Goal: Information Seeking & Learning: Understand process/instructions

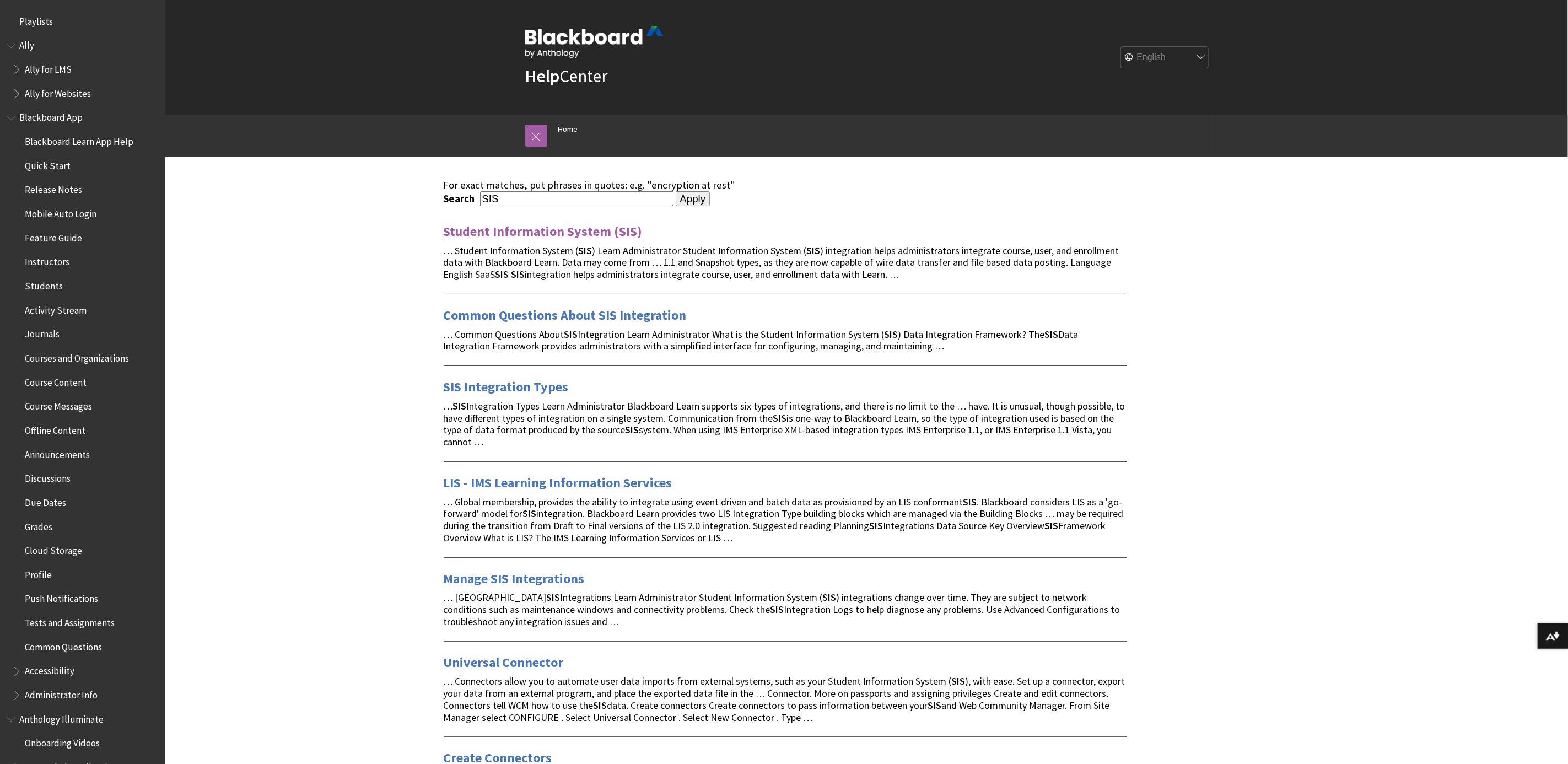
click at [489, 229] on link "Student Information System (SIS)" at bounding box center [543, 232] width 199 height 18
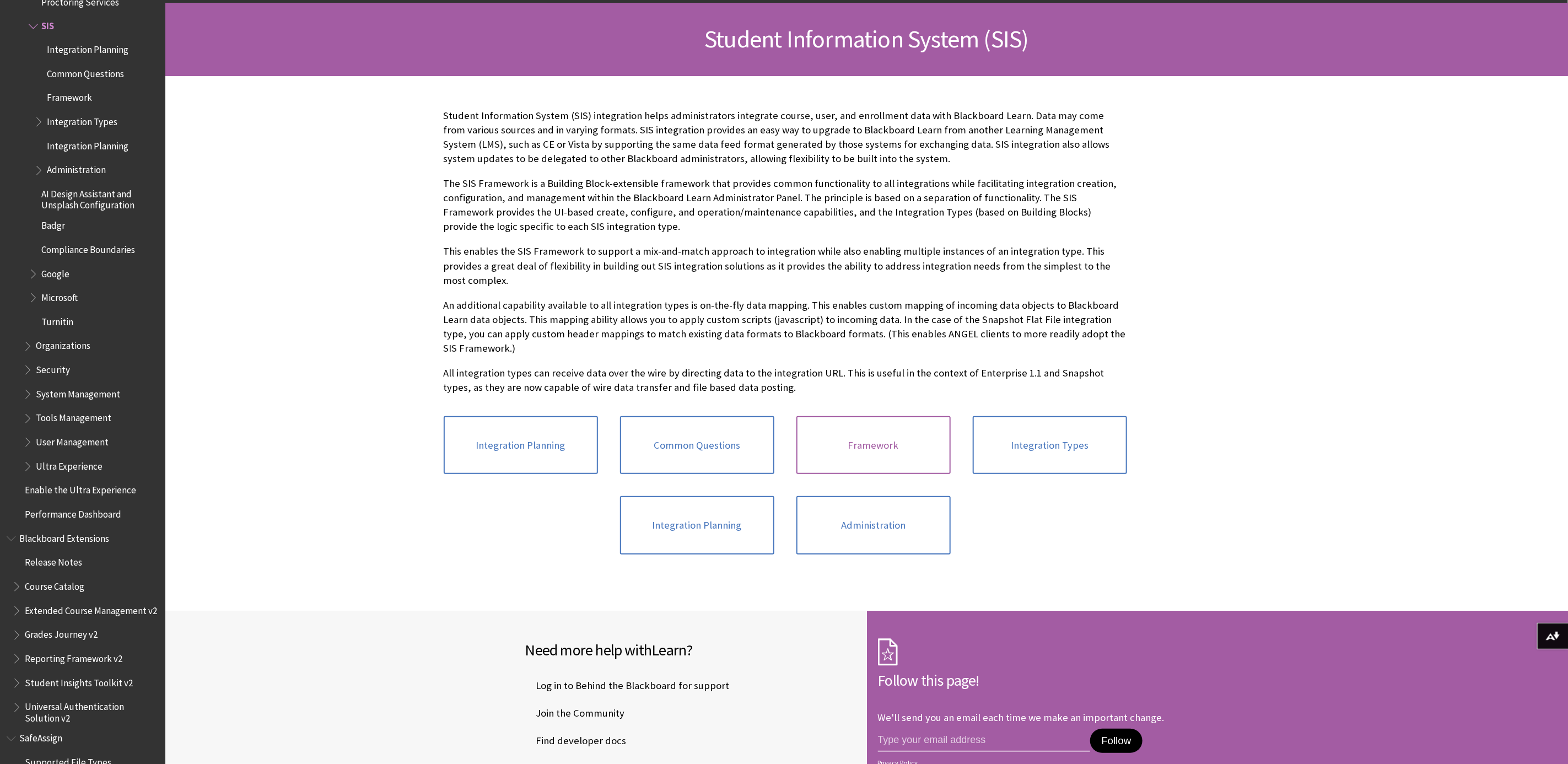
scroll to position [165, 0]
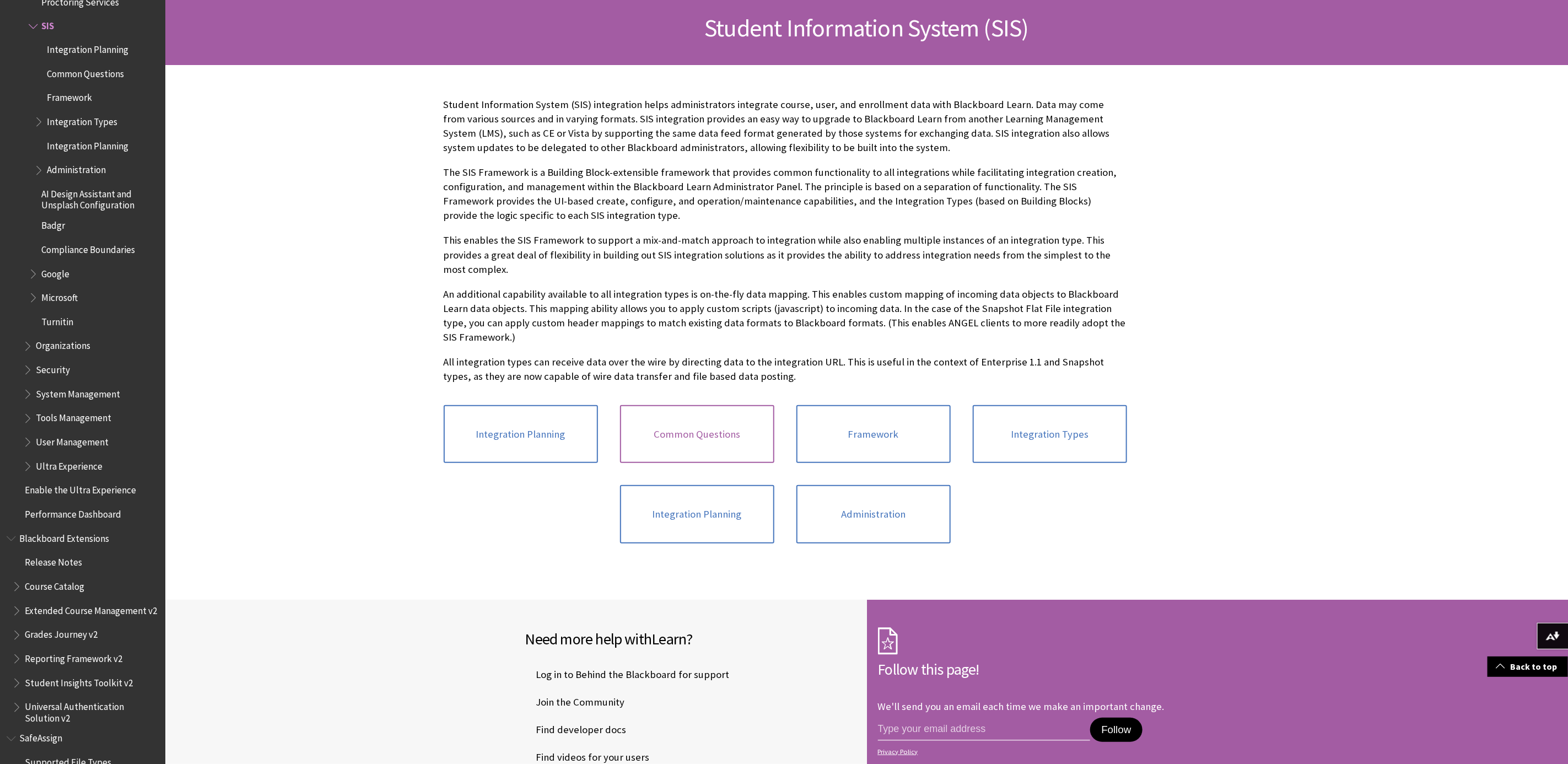
click at [697, 427] on link "Common Questions" at bounding box center [697, 434] width 154 height 59
click at [1055, 420] on link "Integration Types" at bounding box center [1050, 434] width 154 height 59
click at [708, 501] on link "Integration Planning" at bounding box center [697, 514] width 154 height 59
click at [539, 427] on link "Integration Planning" at bounding box center [521, 434] width 154 height 59
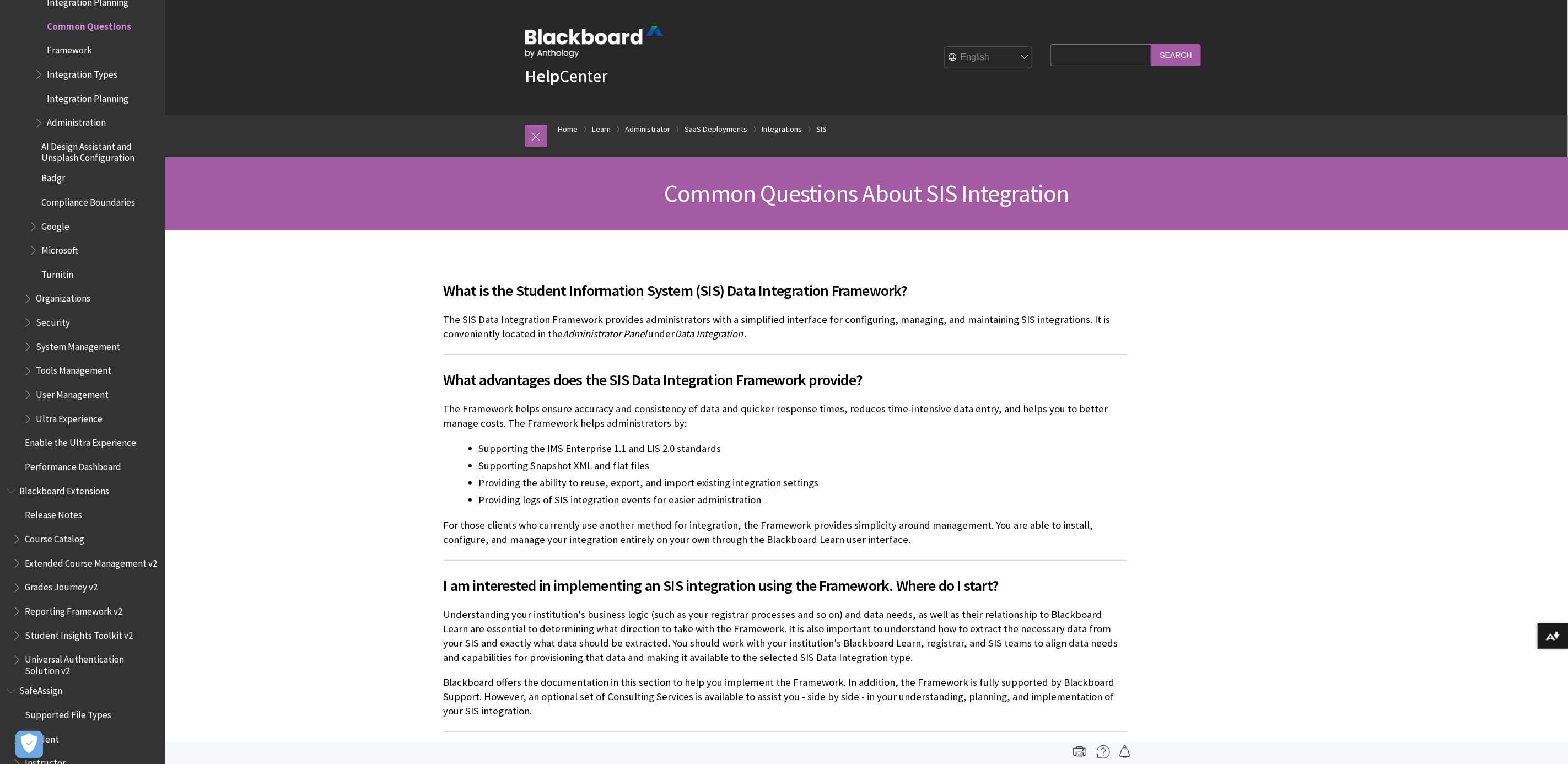
scroll to position [980, 0]
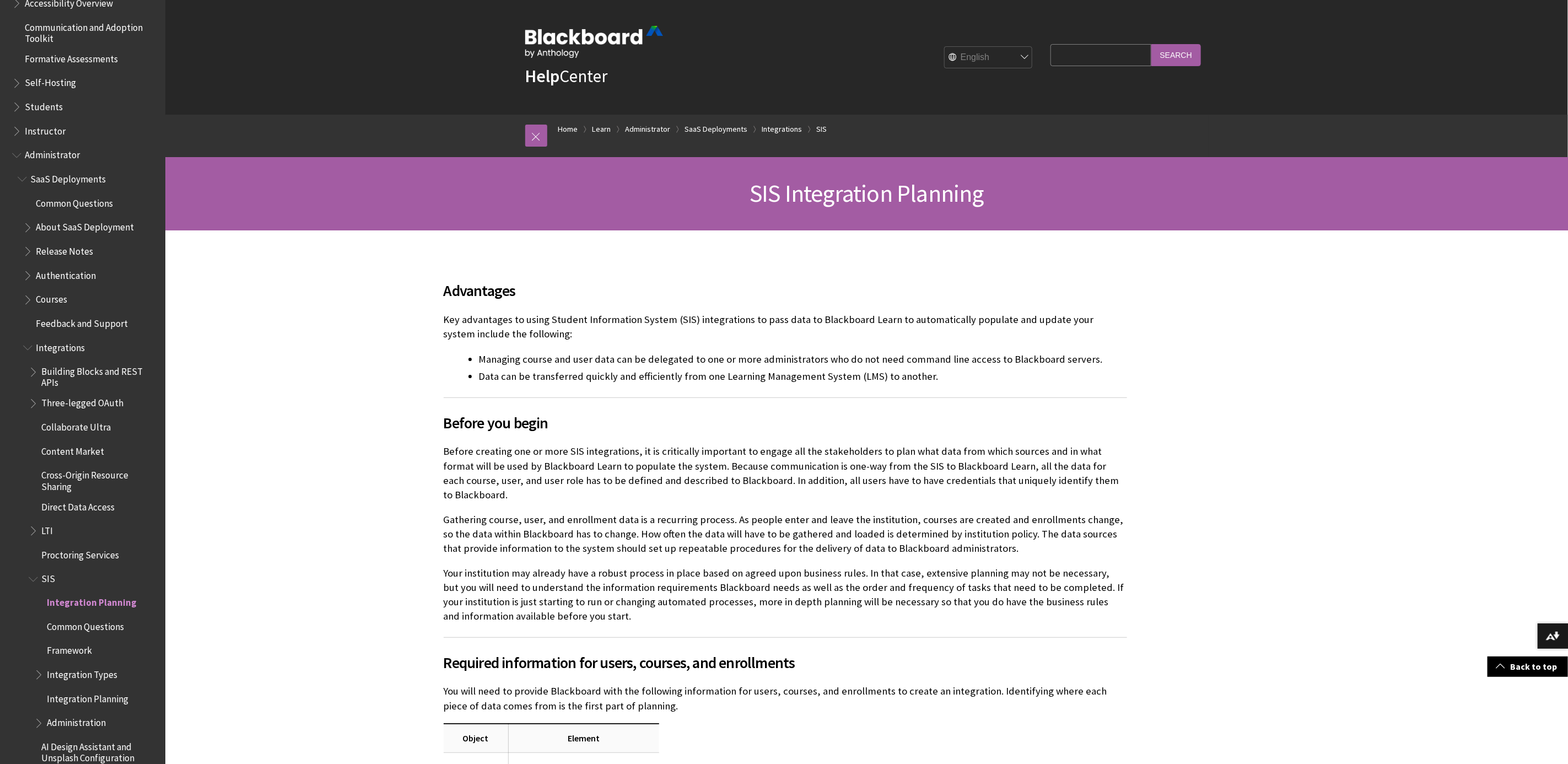
scroll to position [918, 0]
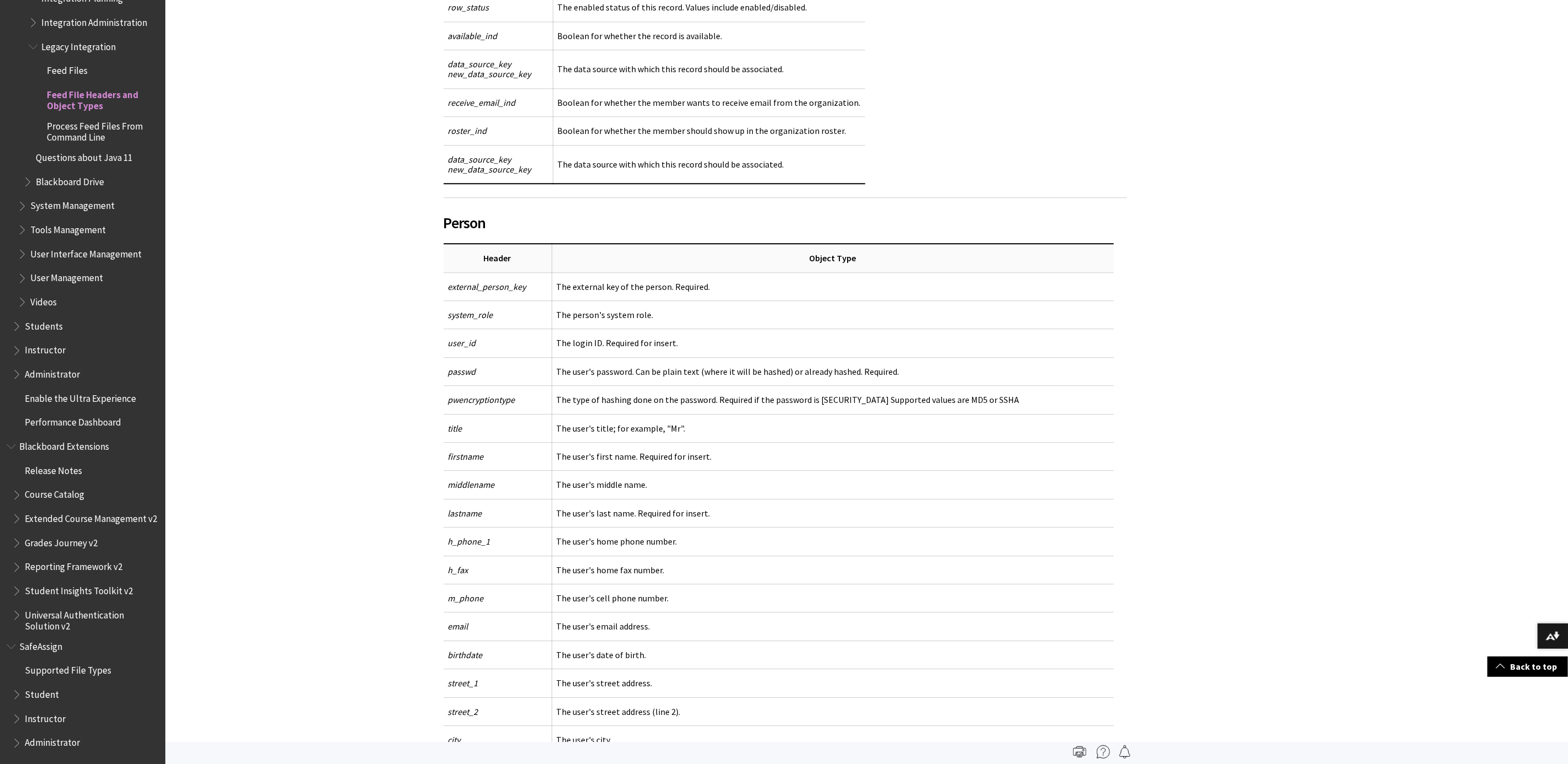
scroll to position [5290, 0]
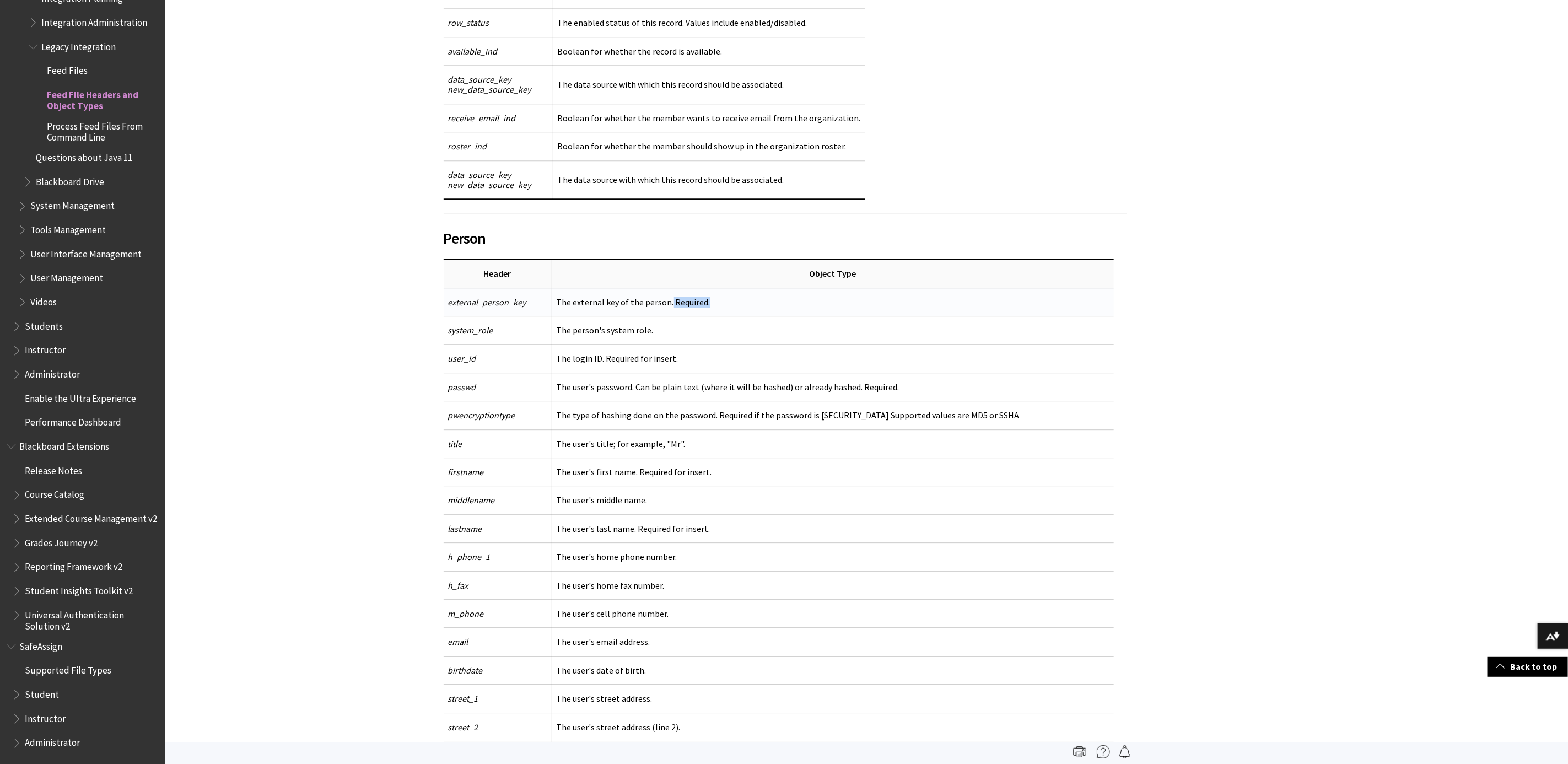
drag, startPoint x: 667, startPoint y: 336, endPoint x: 725, endPoint y: 339, distance: 58.1
click at [725, 316] on td "The external key of the person. Required." at bounding box center [832, 301] width 563 height 28
drag, startPoint x: 725, startPoint y: 339, endPoint x: 692, endPoint y: 329, distance: 34.5
click at [692, 316] on td "The external key of the person. Required." at bounding box center [832, 301] width 563 height 28
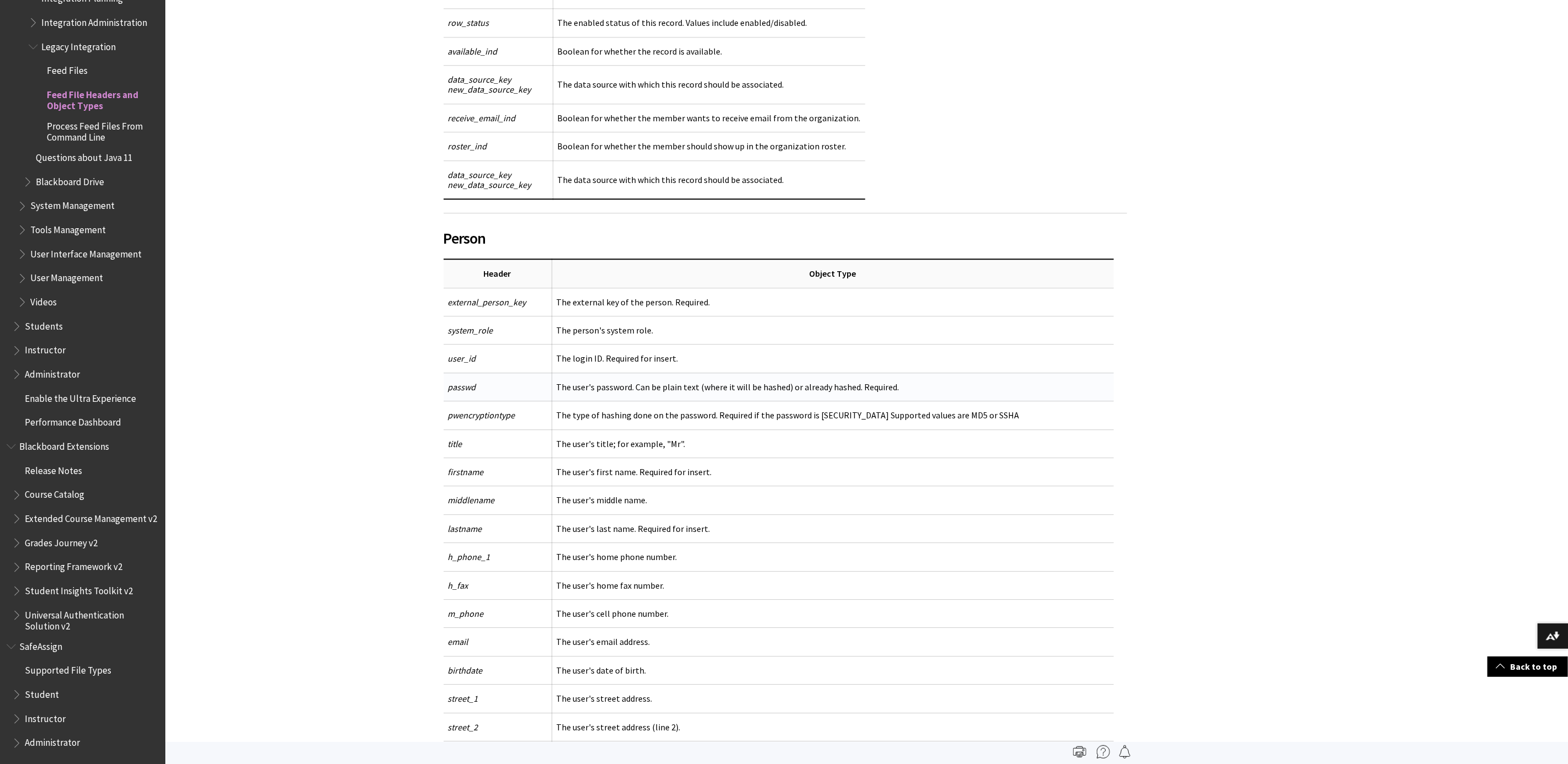
click at [883, 400] on td "The user's password. Can be plain text (where it will be hashed) or already has…" at bounding box center [832, 386] width 563 height 28
drag, startPoint x: 883, startPoint y: 418, endPoint x: 924, endPoint y: 436, distance: 44.8
click at [924, 430] on td "The type of hashing done on the password. Required if the password is pre-hashe…" at bounding box center [832, 415] width 563 height 28
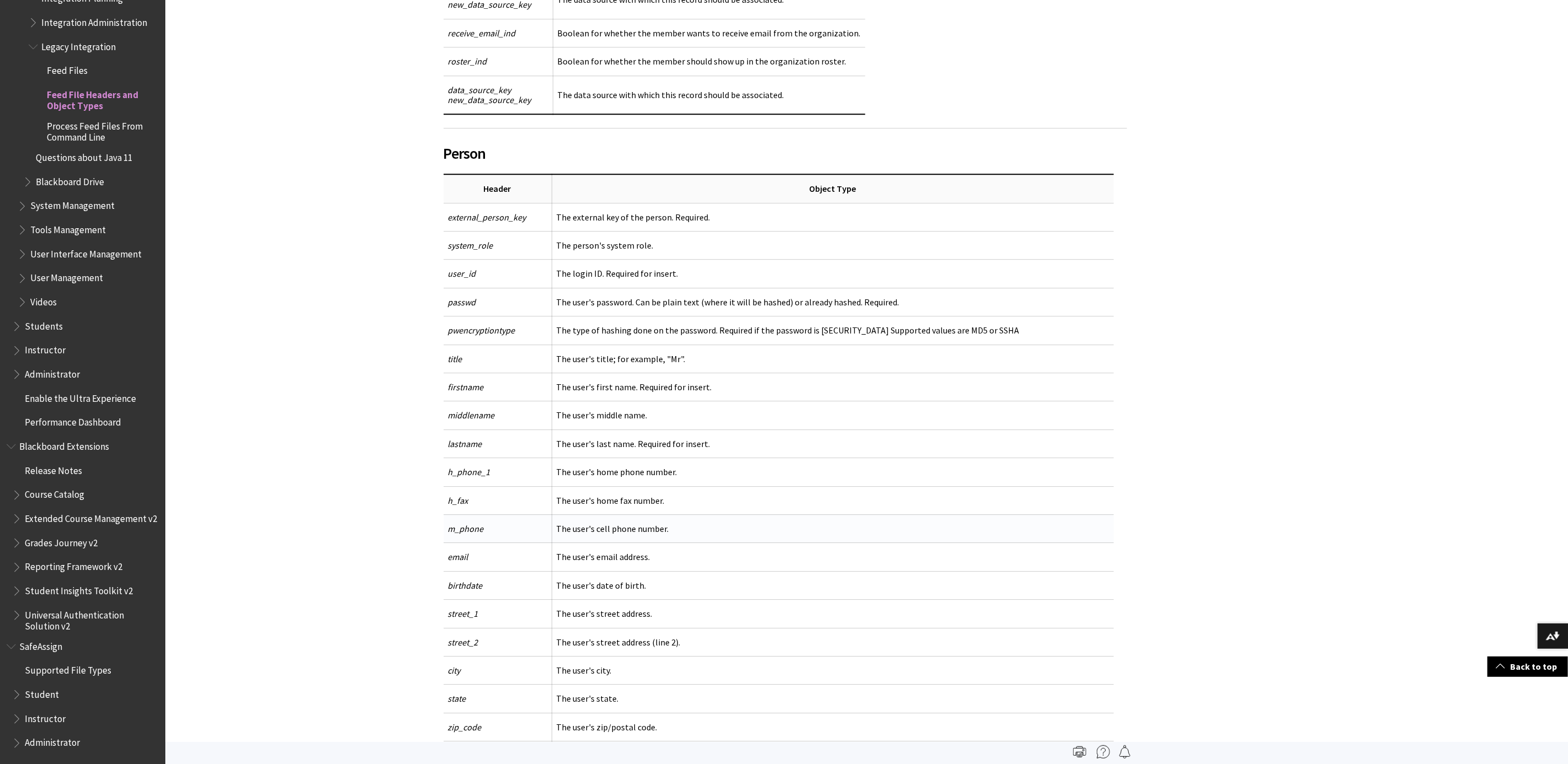
scroll to position [5373, 0]
click at [458, 309] on span "passwd" at bounding box center [462, 304] width 28 height 11
copy span "passwd"
click at [647, 318] on td "The user's password. Can be plain text (where it will be hashed) or already has…" at bounding box center [832, 304] width 563 height 28
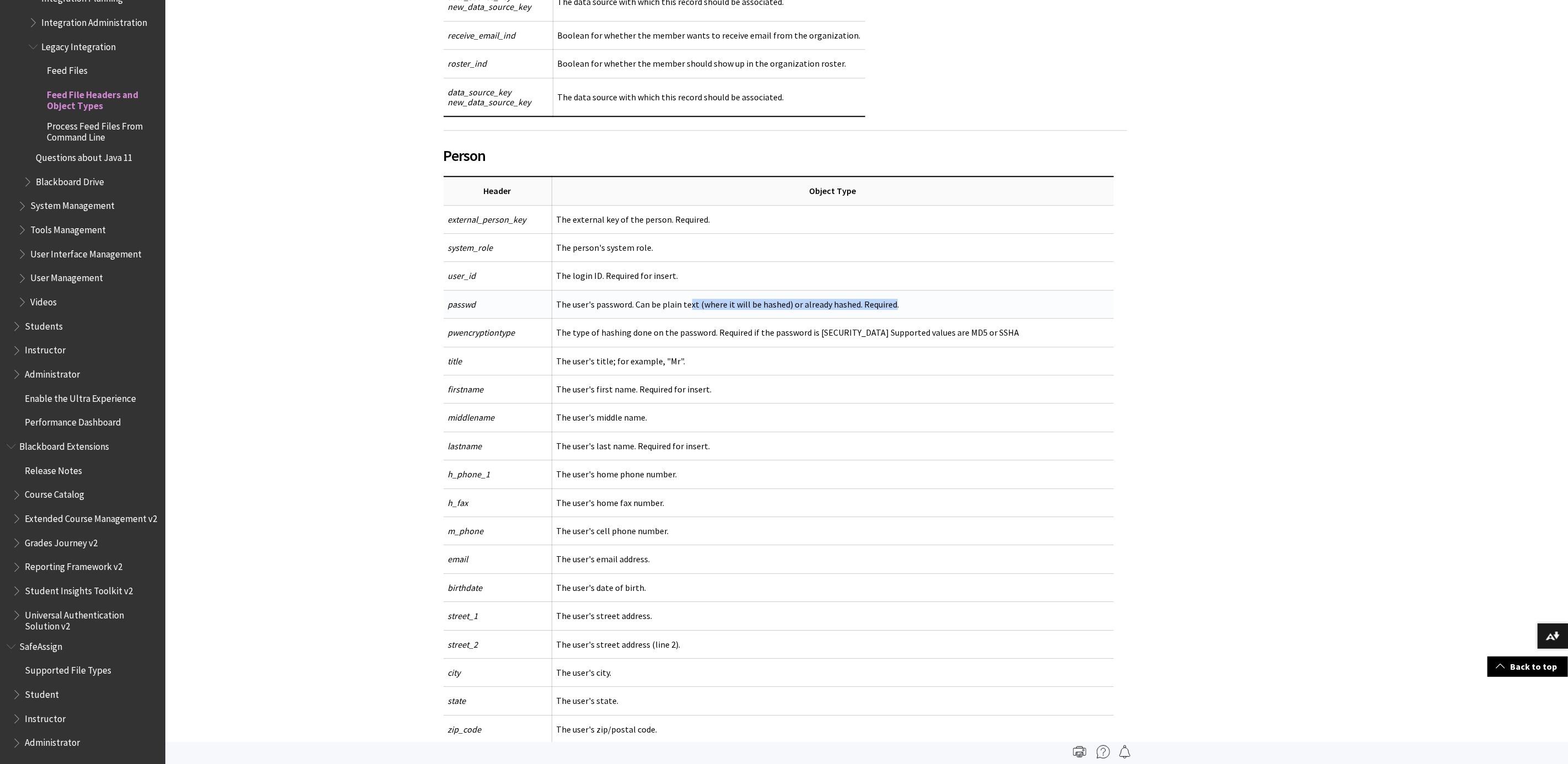
drag, startPoint x: 690, startPoint y: 336, endPoint x: 904, endPoint y: 334, distance: 214.0
click at [904, 318] on td "The user's password. Can be plain text (where it will be hashed) or already has…" at bounding box center [832, 304] width 563 height 28
click at [640, 233] on td "The external key of the person. Required." at bounding box center [832, 219] width 563 height 28
drag, startPoint x: 640, startPoint y: 250, endPoint x: 736, endPoint y: 253, distance: 96.0
click at [736, 233] on td "The external key of the person. Required." at bounding box center [832, 219] width 563 height 28
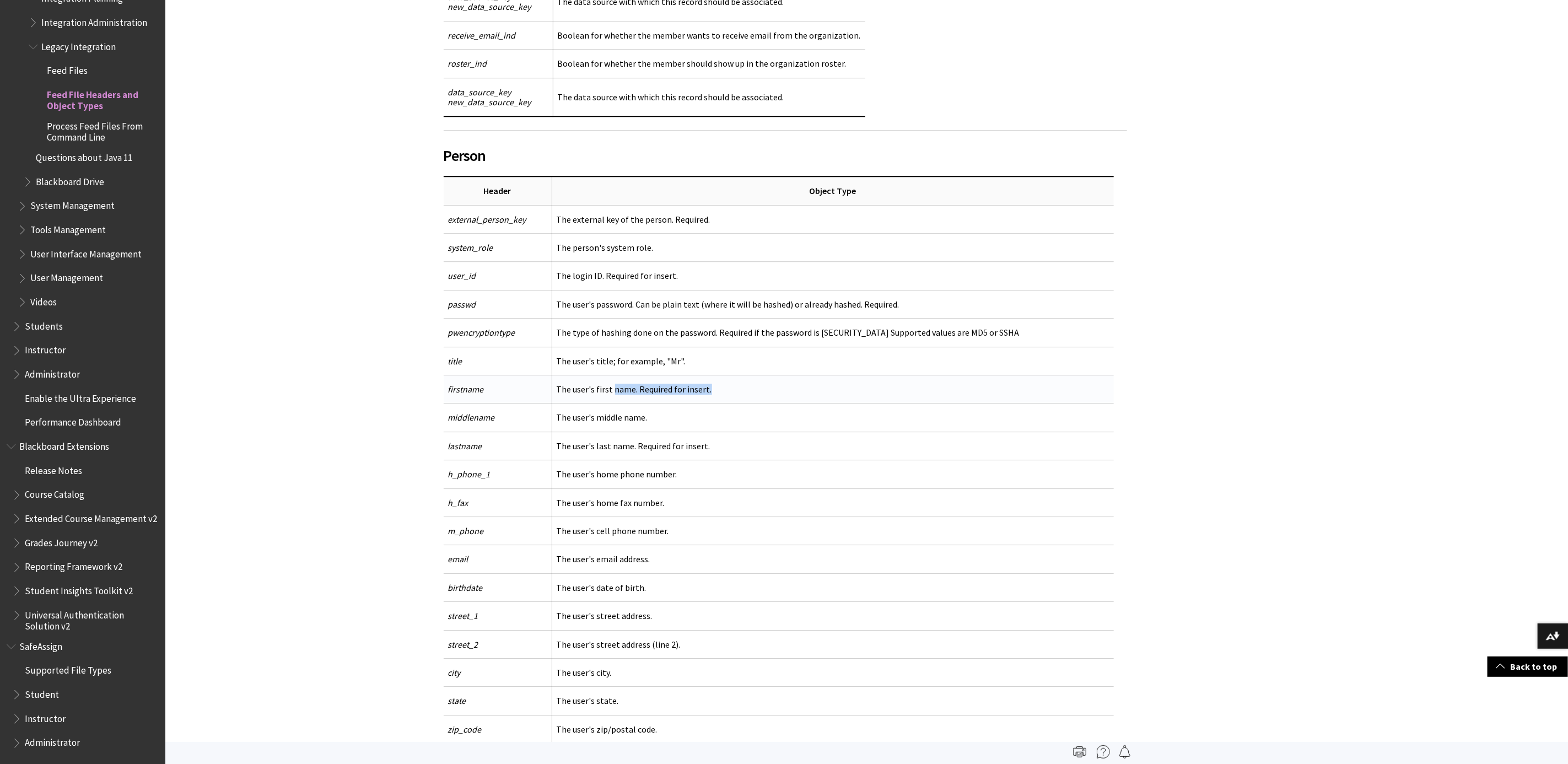
drag, startPoint x: 612, startPoint y: 420, endPoint x: 760, endPoint y: 414, distance: 148.1
click at [760, 403] on td "The user's first name. Required for insert." at bounding box center [832, 389] width 563 height 28
drag, startPoint x: 760, startPoint y: 414, endPoint x: 603, endPoint y: 453, distance: 161.8
click at [603, 432] on td "The user's middle name." at bounding box center [832, 417] width 563 height 28
drag, startPoint x: 565, startPoint y: 478, endPoint x: 772, endPoint y: 471, distance: 207.1
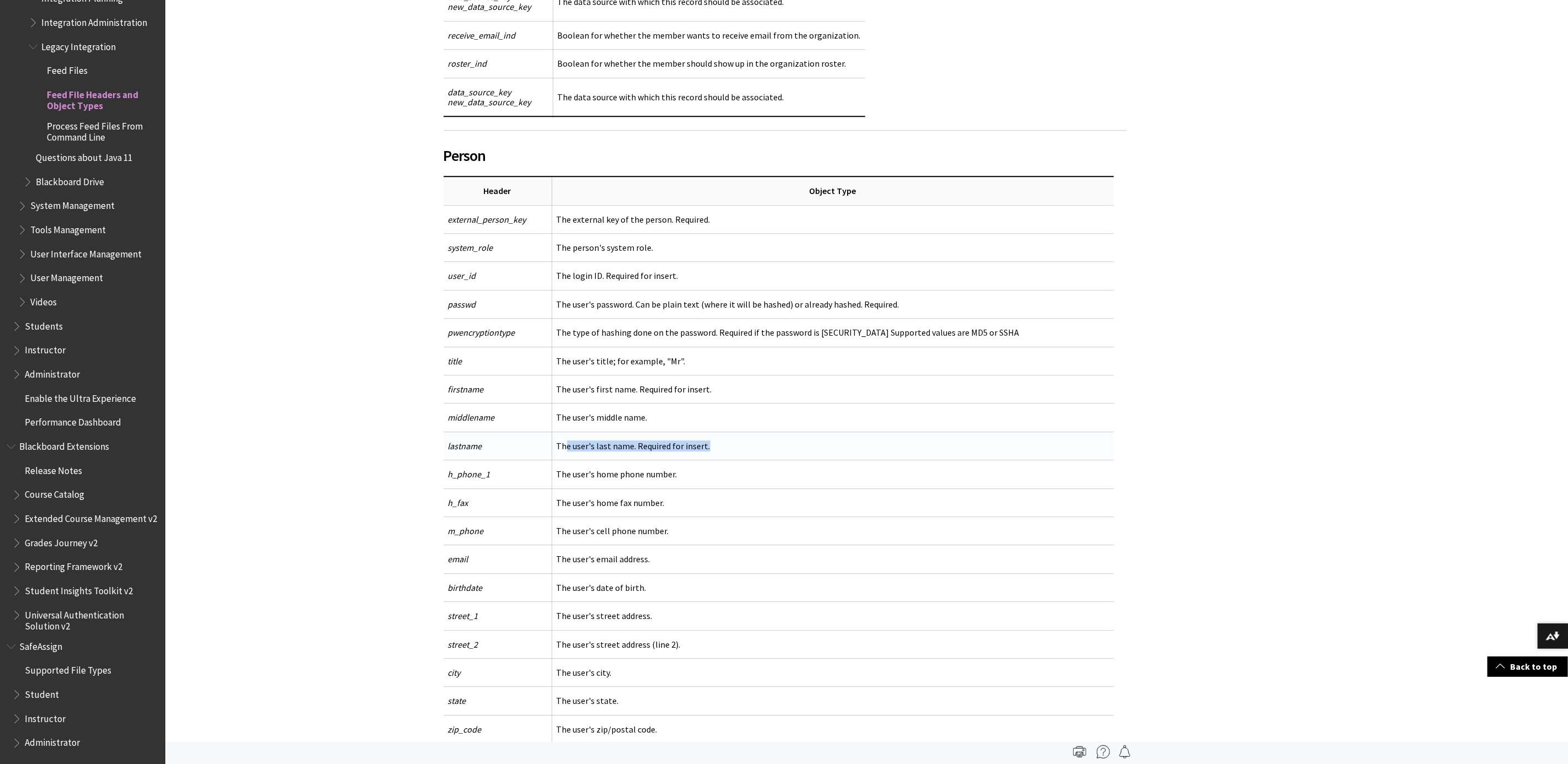
click at [772, 460] on td "The user's last name. Required for insert." at bounding box center [832, 446] width 563 height 28
drag, startPoint x: 772, startPoint y: 471, endPoint x: 653, endPoint y: 546, distance: 140.7
click at [653, 516] on td "The user's home fax number." at bounding box center [832, 502] width 563 height 28
drag, startPoint x: 695, startPoint y: 334, endPoint x: 981, endPoint y: 341, distance: 286.1
click at [981, 318] on td "The user's password. Can be plain text (where it will be hashed) or already has…" at bounding box center [832, 304] width 563 height 28
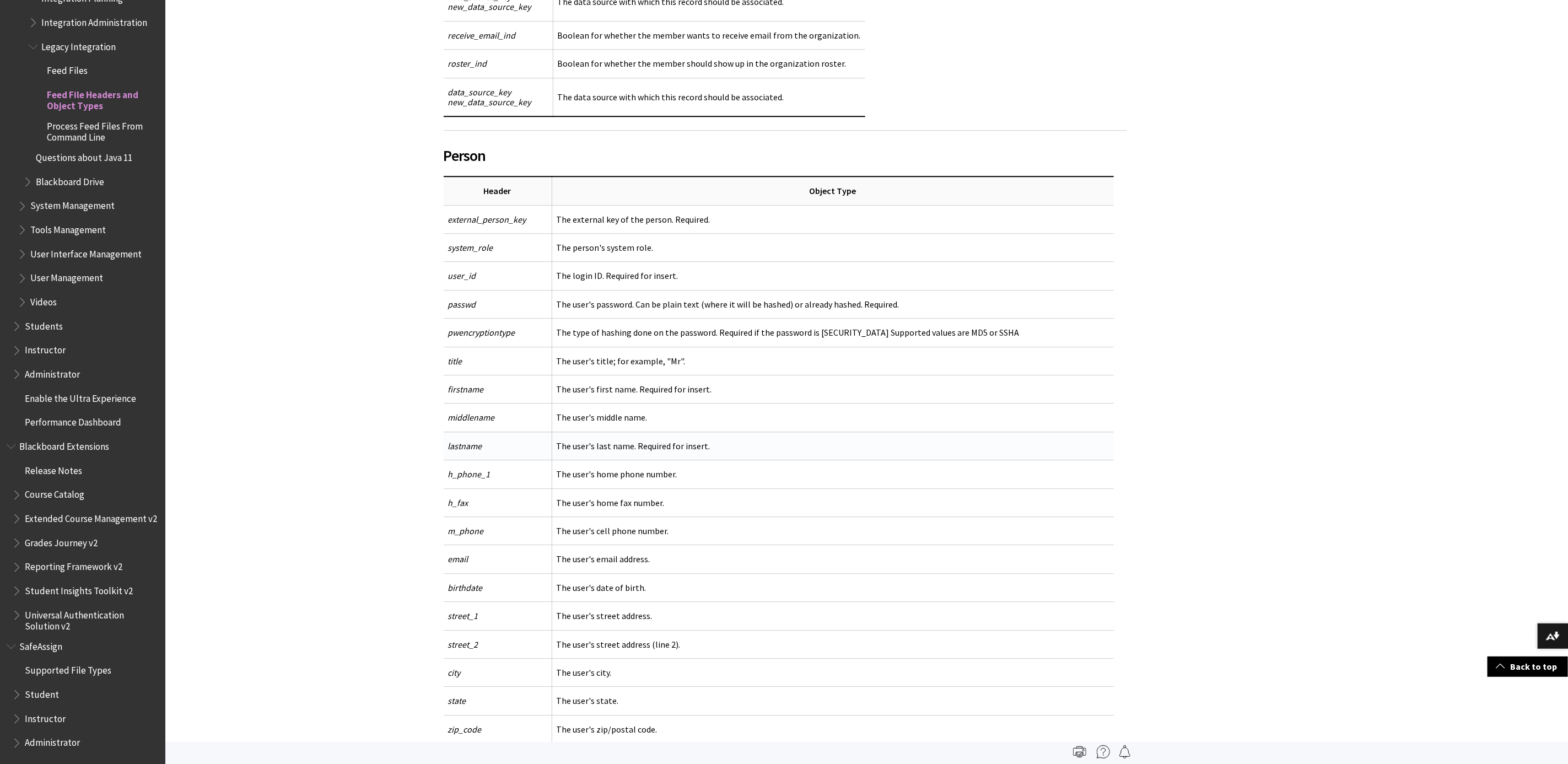
drag, startPoint x: 981, startPoint y: 341, endPoint x: 799, endPoint y: 486, distance: 232.7
click at [804, 460] on td "The user's last name. Required for insert." at bounding box center [832, 446] width 563 height 28
drag, startPoint x: 552, startPoint y: 307, endPoint x: 702, endPoint y: 316, distance: 150.3
click at [702, 290] on td "The login ID. Required for insert." at bounding box center [832, 276] width 563 height 28
drag, startPoint x: 702, startPoint y: 316, endPoint x: 657, endPoint y: 483, distance: 173.0
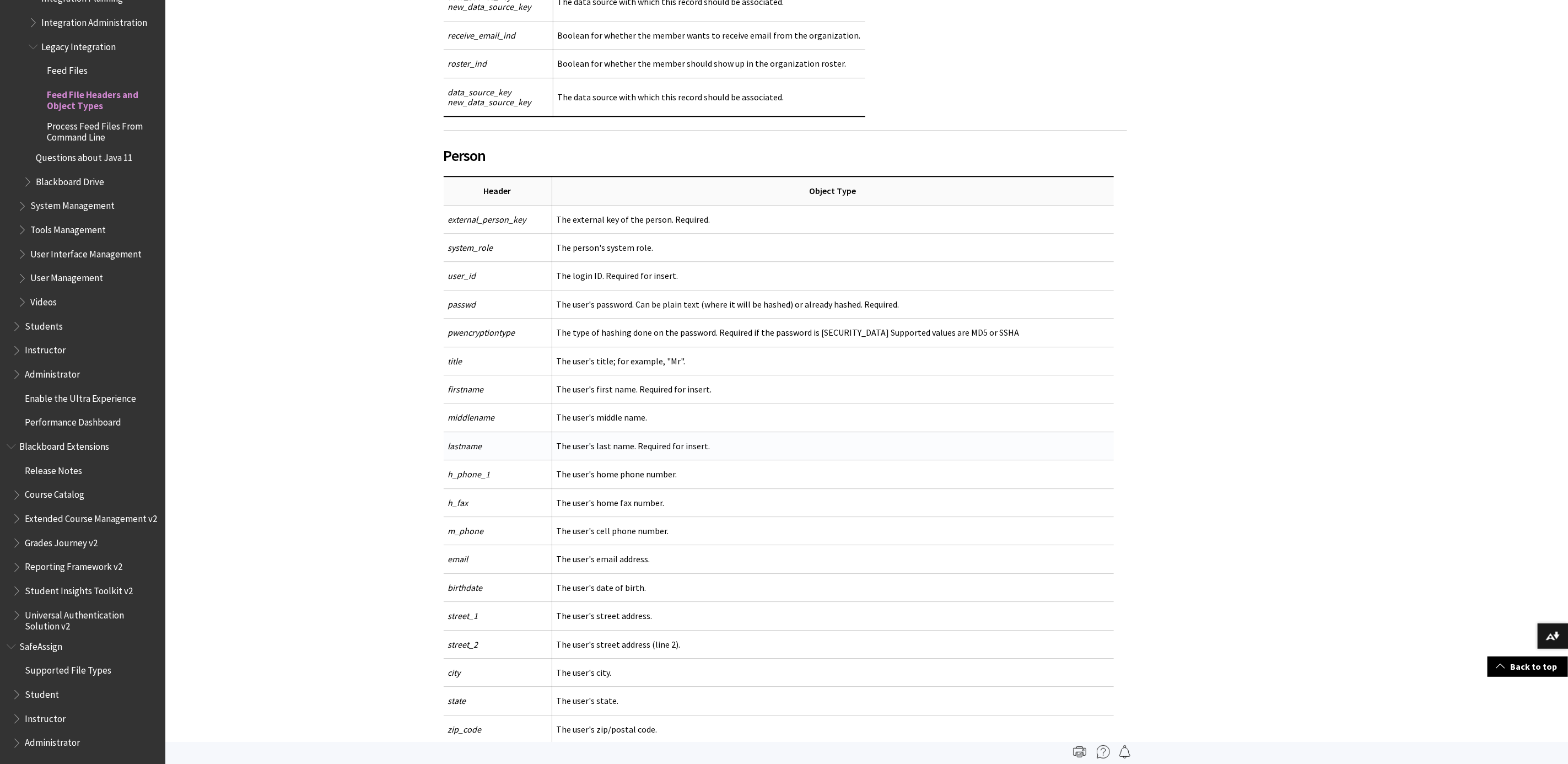
click at [657, 460] on td "The user's last name. Required for insert." at bounding box center [832, 446] width 563 height 28
